Goal: Ask a question

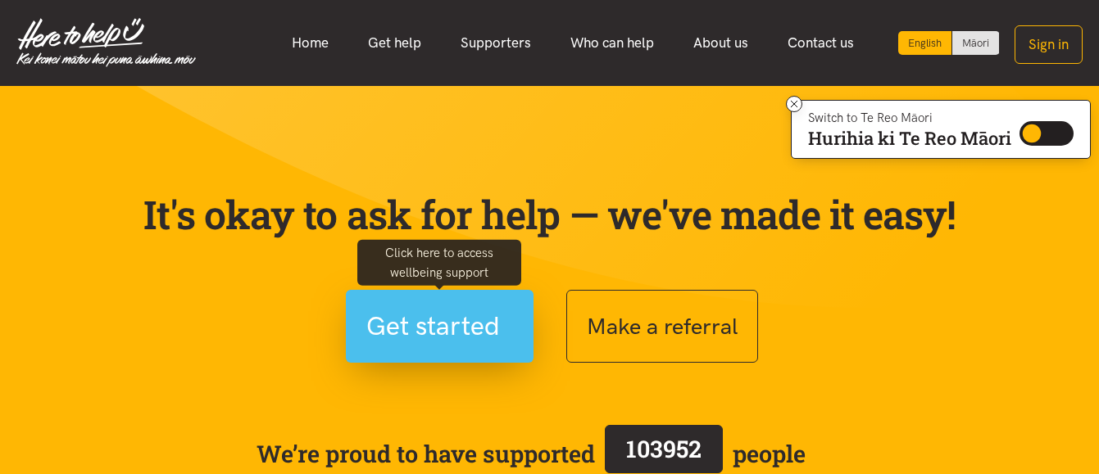
click at [428, 329] on span "Get started" at bounding box center [433, 327] width 134 height 42
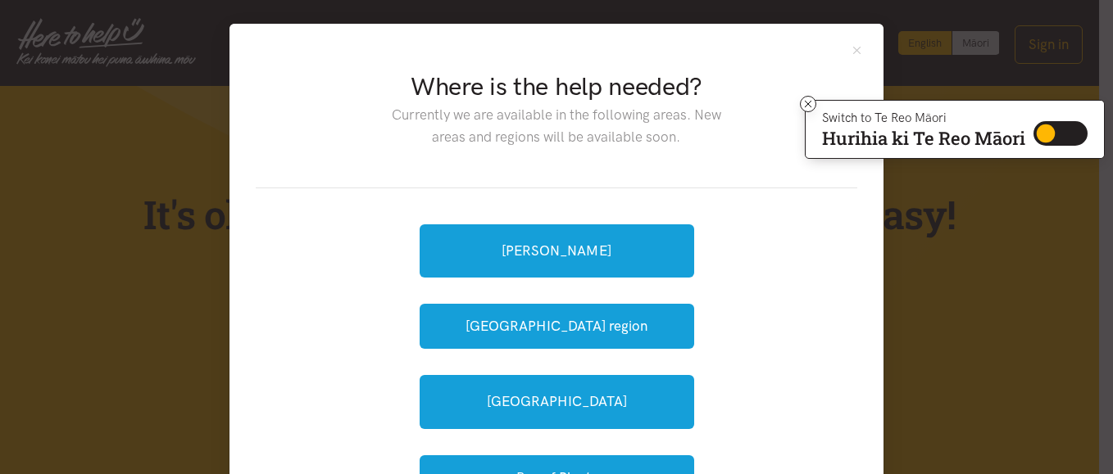
scroll to position [98, 0]
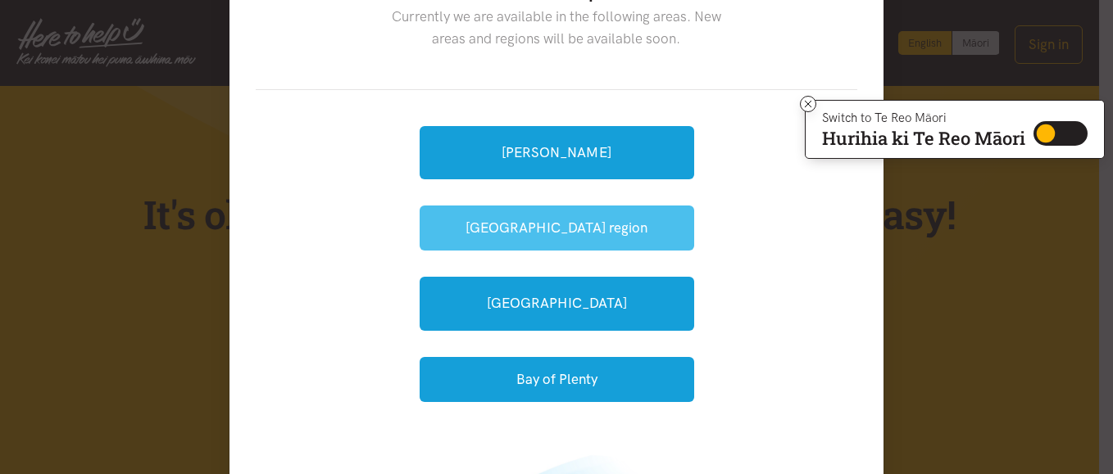
click at [546, 228] on button "[GEOGRAPHIC_DATA] region" at bounding box center [557, 228] width 275 height 45
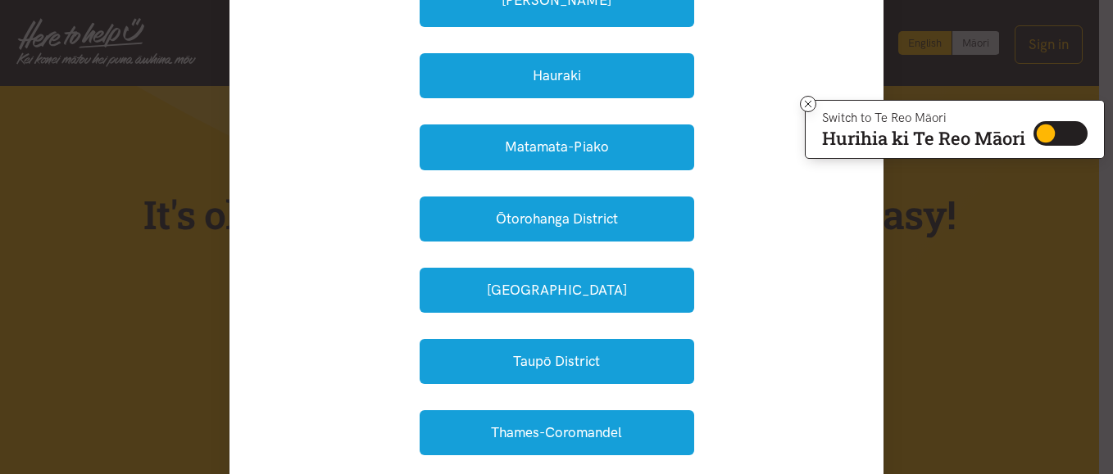
scroll to position [197, 0]
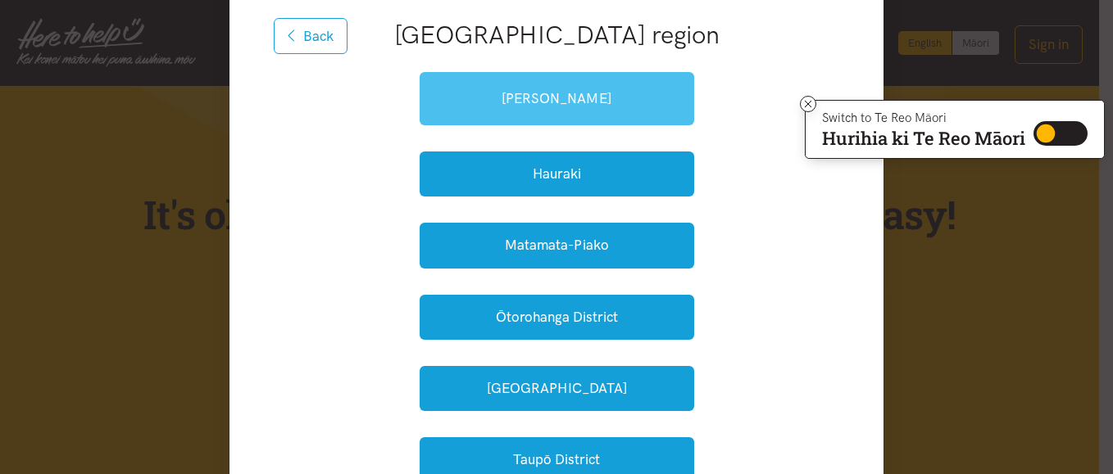
click at [549, 98] on link "[PERSON_NAME]" at bounding box center [557, 98] width 275 height 53
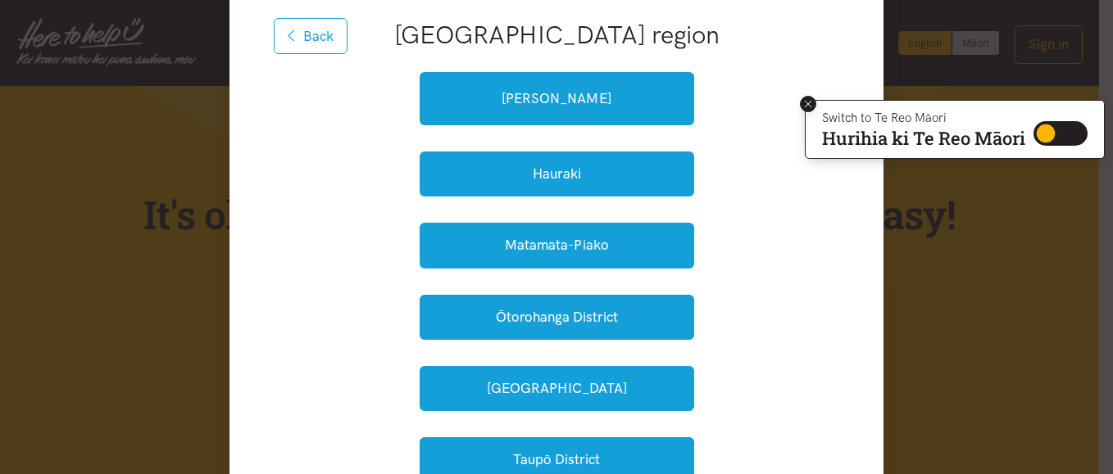
scroll to position [43, 0]
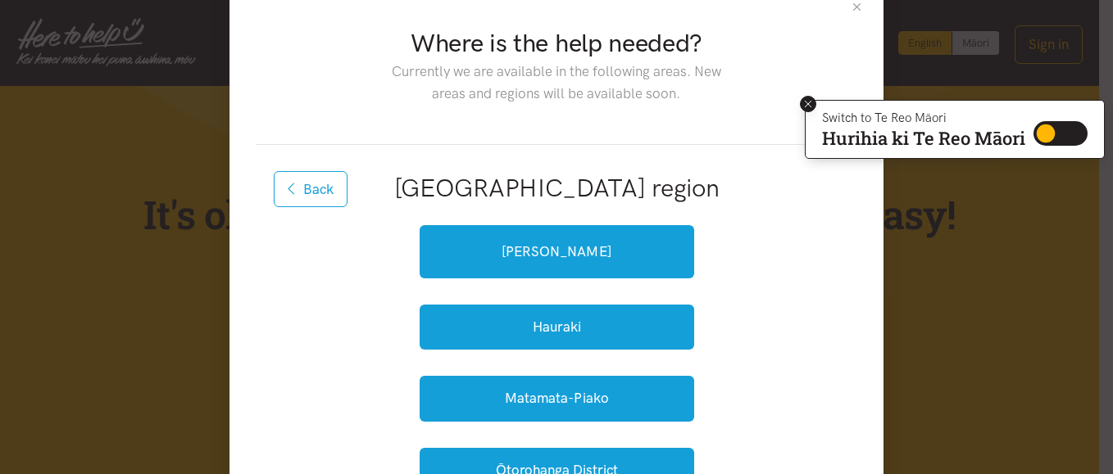
click at [806, 102] on icon at bounding box center [808, 104] width 12 height 12
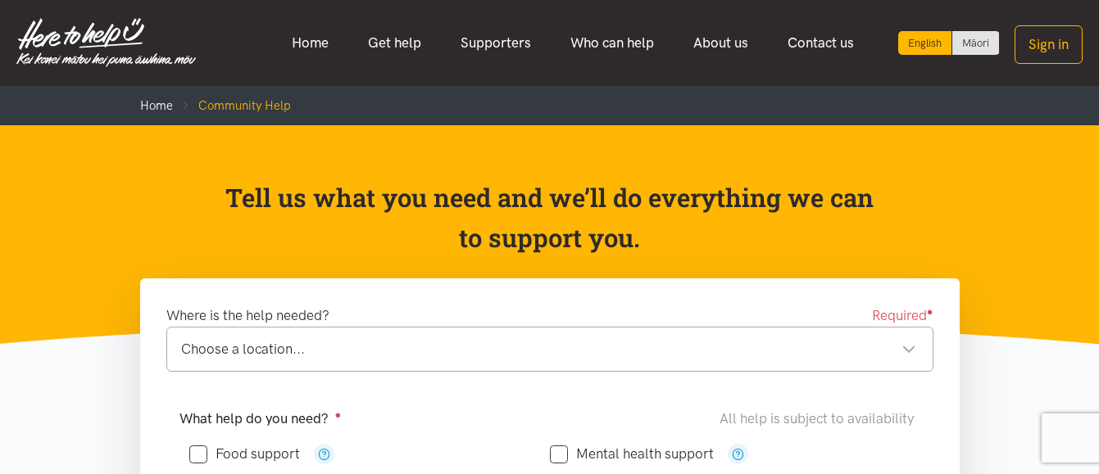
click at [905, 351] on div "Choose a location..." at bounding box center [548, 349] width 735 height 22
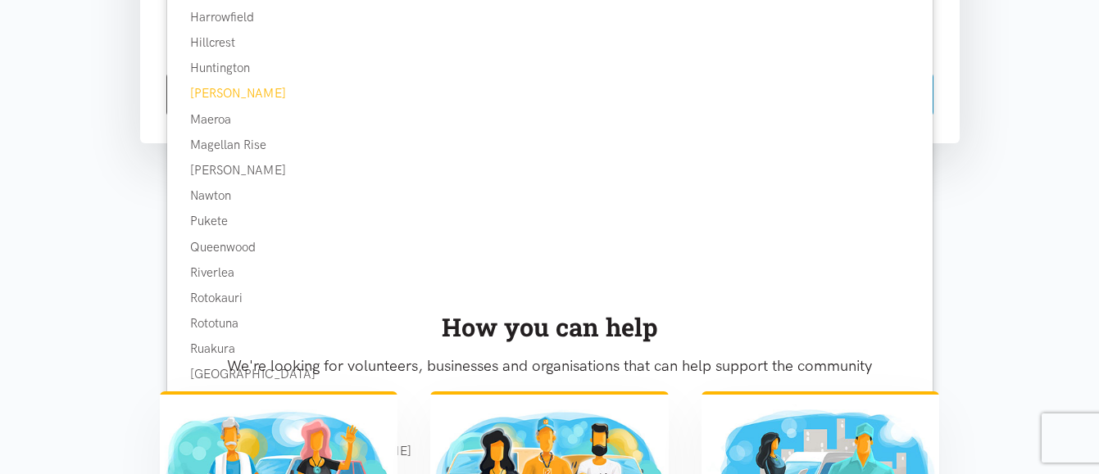
scroll to position [1170, 0]
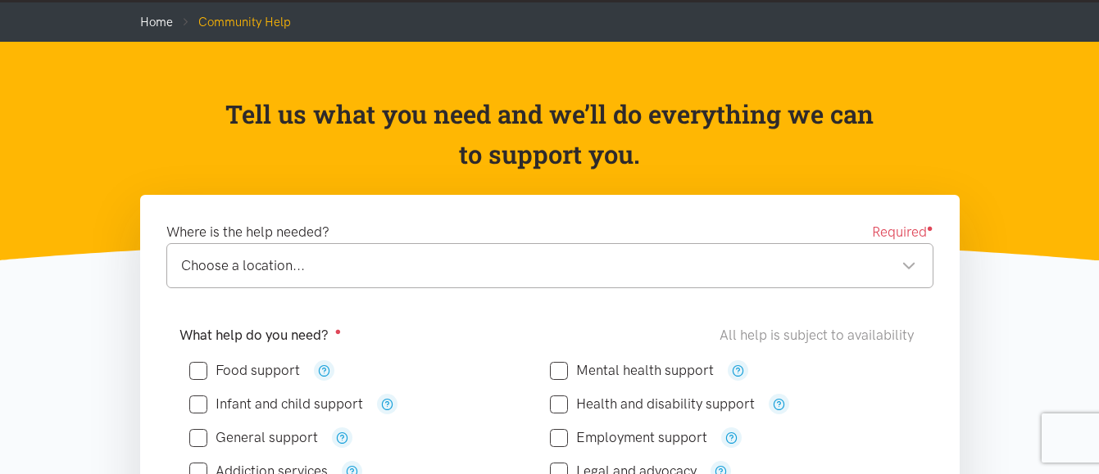
scroll to position [0, 0]
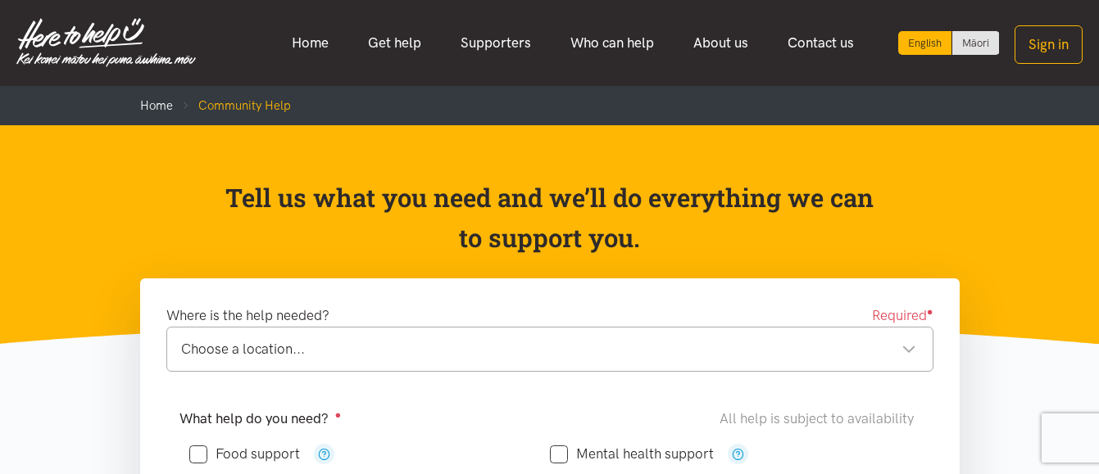
click at [907, 352] on div "Choose a location..." at bounding box center [548, 349] width 735 height 22
